Goal: Communication & Community: Connect with others

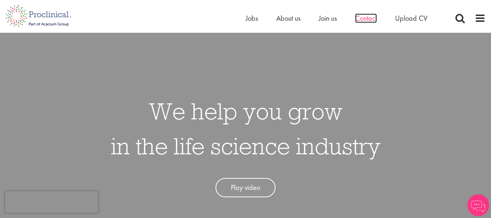
click at [366, 13] on span "Contact" at bounding box center [366, 17] width 22 height 9
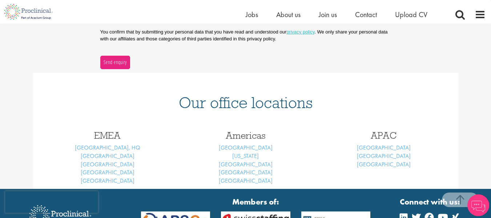
scroll to position [300, 0]
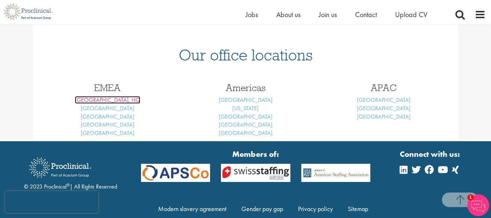
click at [109, 101] on link "London, HQ" at bounding box center [107, 100] width 65 height 8
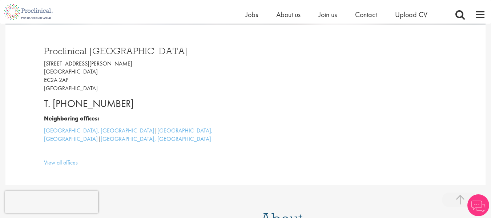
scroll to position [201, 0]
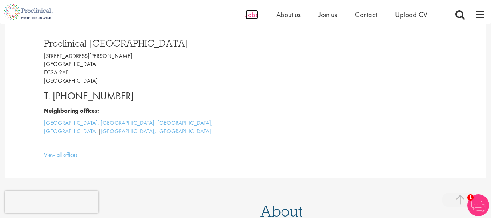
click at [249, 18] on span "Jobs" at bounding box center [252, 14] width 12 height 9
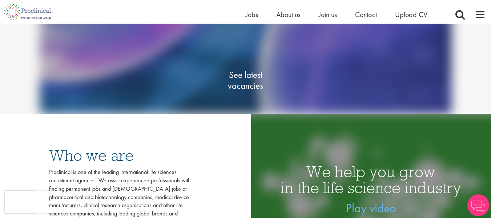
scroll to position [91, 0]
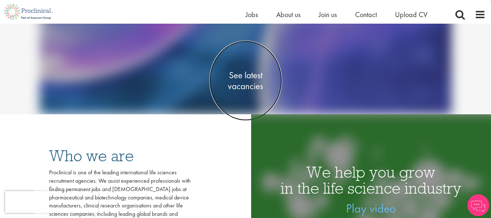
click at [237, 80] on span "See latest vacancies" at bounding box center [245, 81] width 73 height 22
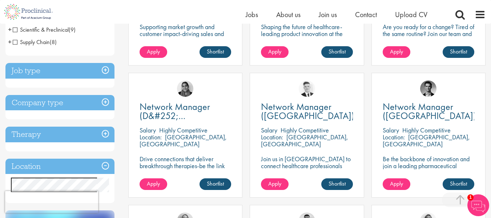
scroll to position [292, 0]
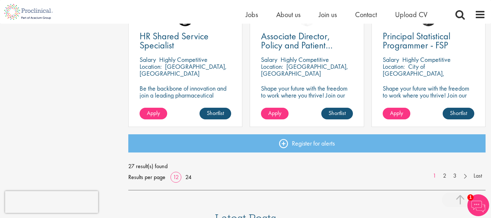
scroll to position [571, 0]
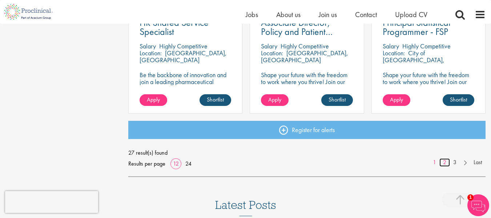
click at [447, 162] on link "2" at bounding box center [445, 162] width 11 height 8
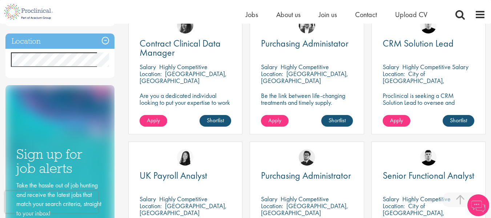
scroll to position [297, 0]
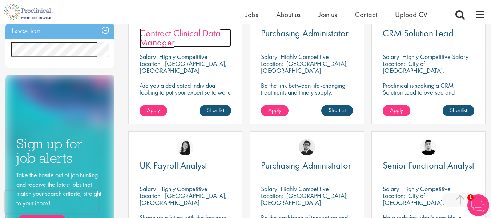
click at [168, 37] on span "Contract Clinical Data Manager" at bounding box center [180, 37] width 81 height 21
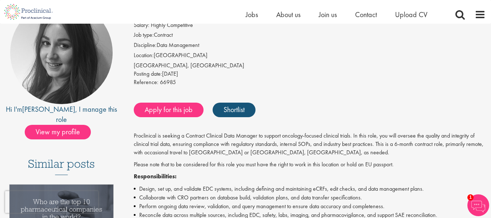
scroll to position [80, 0]
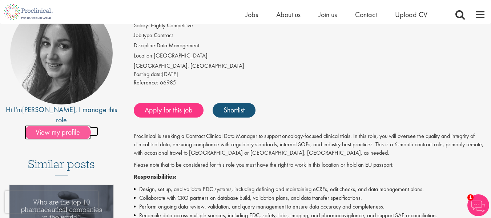
click at [76, 125] on span "View my profile" at bounding box center [58, 132] width 66 height 15
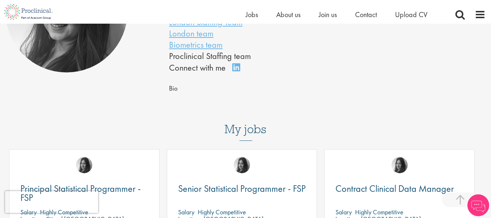
scroll to position [132, 0]
click at [235, 70] on link "Connect on LinkedIn" at bounding box center [238, 70] width 13 height 0
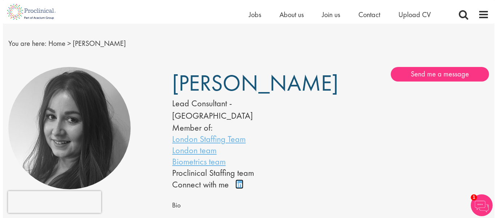
scroll to position [0, 0]
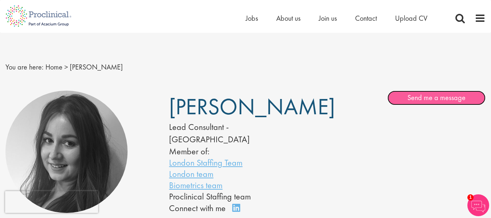
click at [455, 101] on link "Send me a message" at bounding box center [437, 98] width 98 height 15
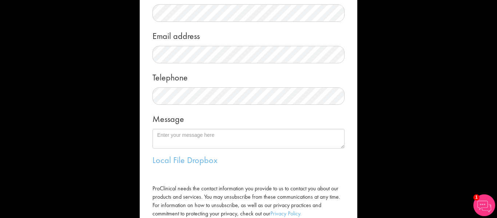
scroll to position [157, 0]
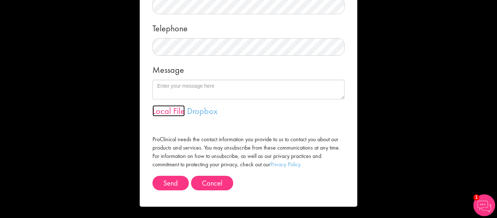
click at [170, 110] on link "Local File" at bounding box center [168, 110] width 32 height 11
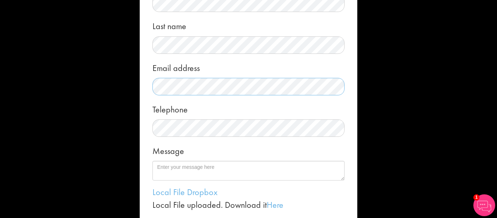
scroll to position [77, 0]
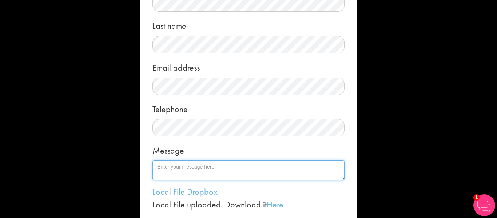
click at [179, 172] on textarea "Message" at bounding box center [248, 170] width 192 height 20
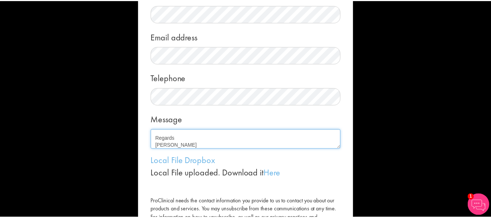
scroll to position [170, 0]
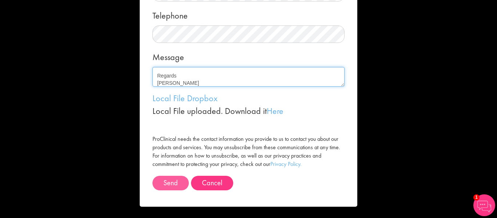
type textarea "Dear Heidi, I am actively seeking roles in clinical data management, i have 6.8…"
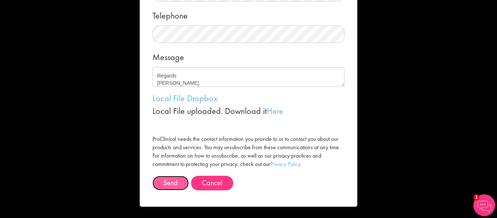
click at [170, 181] on button "Send" at bounding box center [170, 183] width 36 height 15
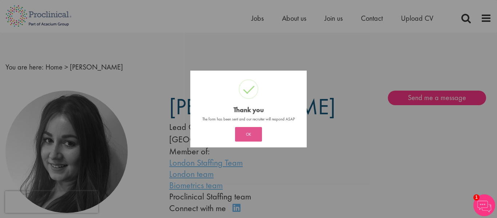
click at [250, 136] on button "OK" at bounding box center [248, 134] width 27 height 15
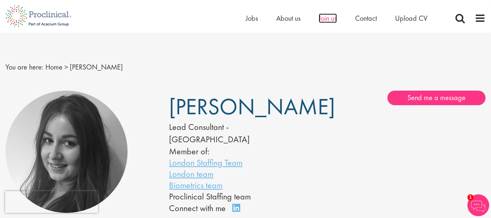
click at [327, 16] on span "Join us" at bounding box center [328, 17] width 18 height 9
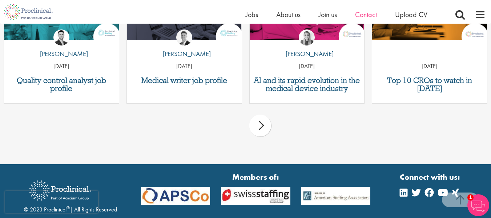
scroll to position [987, 0]
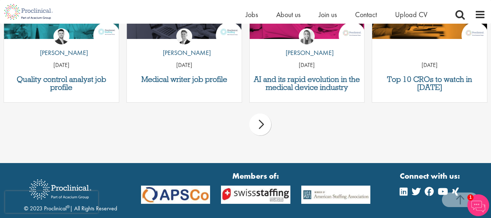
click at [477, 202] on img at bounding box center [479, 205] width 22 height 22
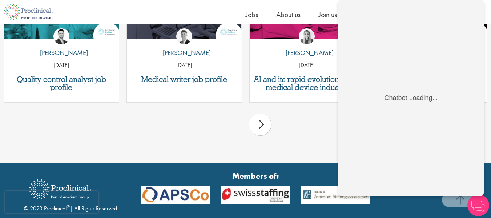
click at [303, 121] on div "prev next" at bounding box center [245, 126] width 491 height 32
